Goal: Transaction & Acquisition: Subscribe to service/newsletter

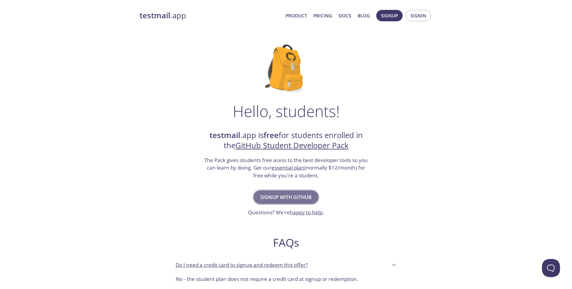
click at [273, 199] on span "Signup with GitHub" at bounding box center [285, 197] width 51 height 8
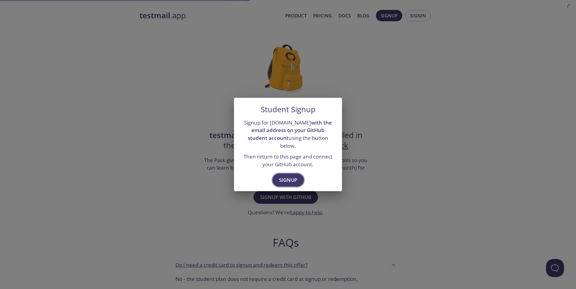
click at [277, 177] on button "Signup" at bounding box center [289, 180] width 32 height 13
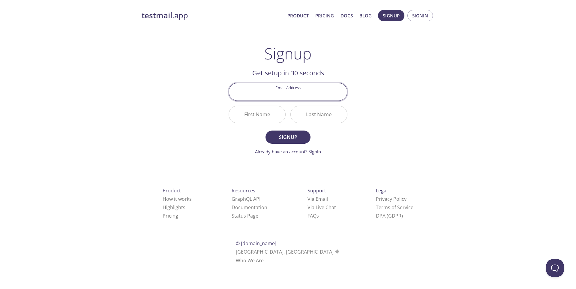
click at [281, 94] on input "Email Address" at bounding box center [288, 91] width 118 height 17
type input "dilara0albayrak@gmail.com"
click at [263, 114] on input "First Name" at bounding box center [257, 114] width 56 height 17
type input "Dilara"
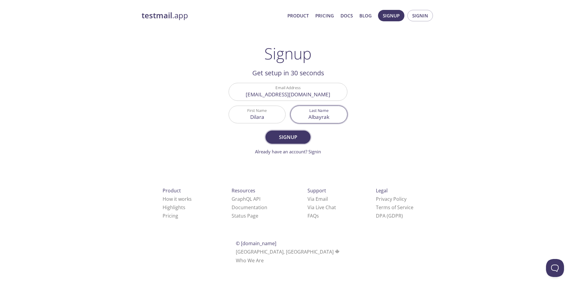
type input "Albayrak"
click at [275, 136] on span "Signup" at bounding box center [288, 137] width 32 height 8
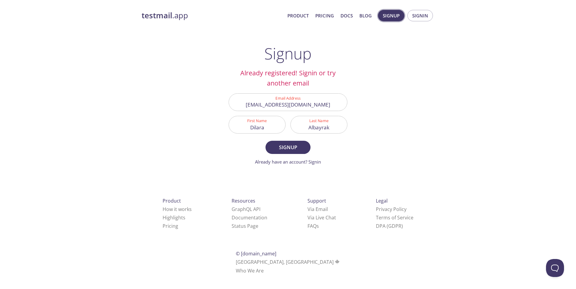
click at [386, 18] on span "Signup" at bounding box center [391, 16] width 17 height 8
click at [425, 13] on span "Signin" at bounding box center [421, 16] width 16 height 8
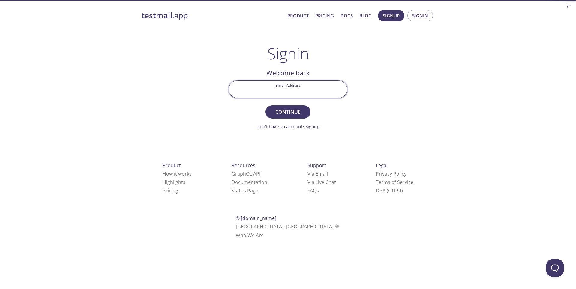
click at [318, 89] on input "Email Address" at bounding box center [288, 89] width 118 height 17
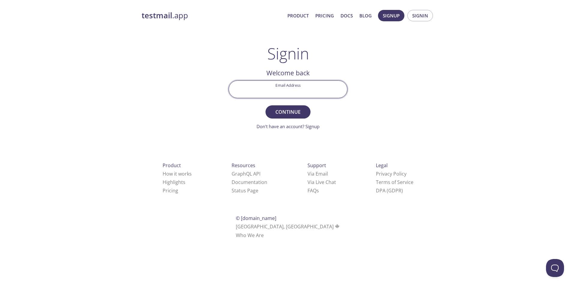
type input "dilara0albayrak@gmail.com"
click at [299, 114] on span "Continue" at bounding box center [288, 112] width 32 height 8
click at [291, 90] on input "Signin Security Code" at bounding box center [288, 89] width 118 height 17
paste input "88NW8WF"
type input "88NW8WF"
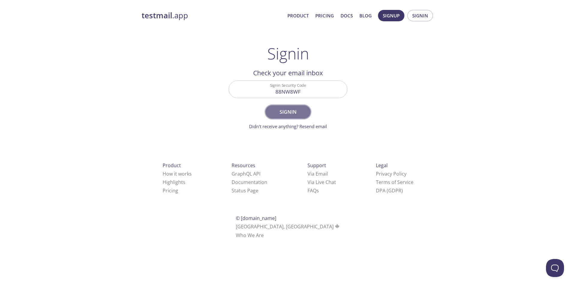
click at [287, 111] on span "Signin" at bounding box center [288, 112] width 32 height 8
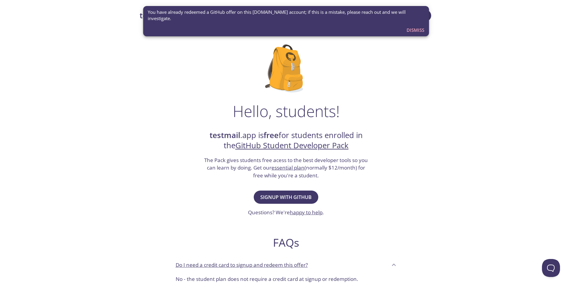
click at [156, 45] on div "Hello, students! testmail .app is free for students enrolled in the GitHub Stud…" at bounding box center [286, 218] width 293 height 367
